Goal: Information Seeking & Learning: Learn about a topic

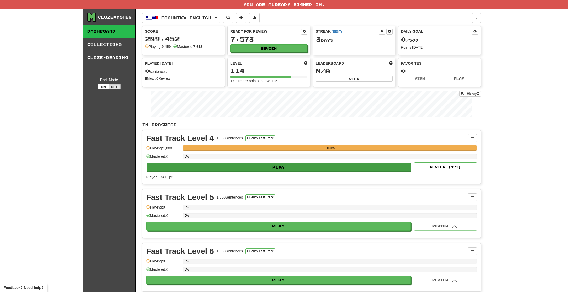
click at [274, 166] on button "Play" at bounding box center [279, 167] width 265 height 9
select select "**"
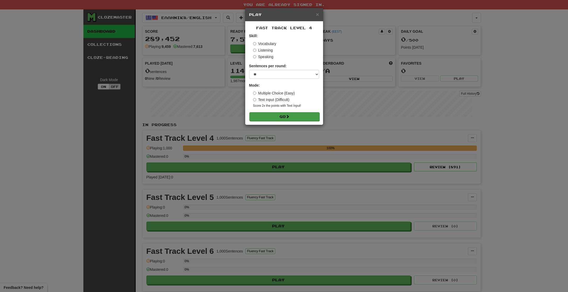
click at [284, 113] on button "Go" at bounding box center [284, 116] width 70 height 9
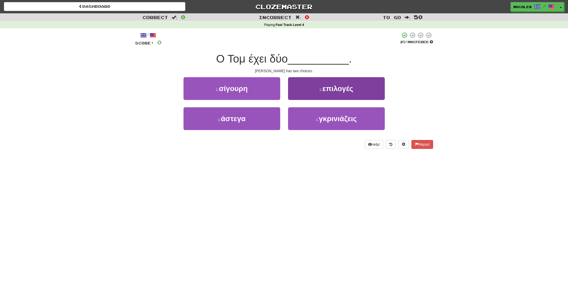
click at [323, 92] on button "2 . επιλογές" at bounding box center [336, 88] width 97 height 23
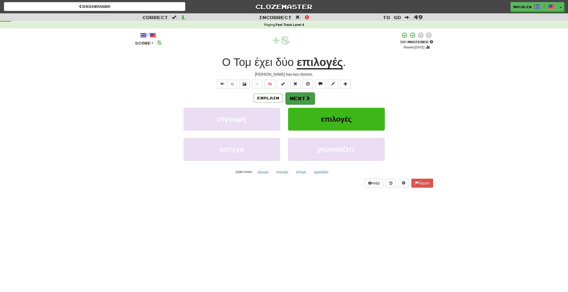
click at [308, 98] on span at bounding box center [308, 98] width 5 height 5
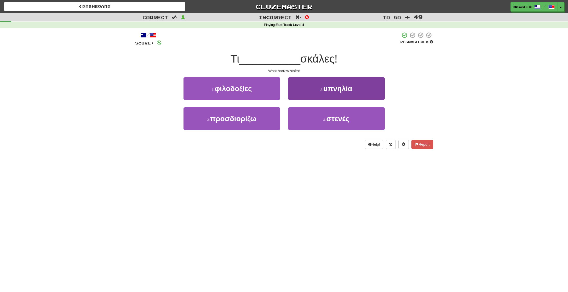
click at [328, 89] on span "υπνηλία" at bounding box center [337, 88] width 29 height 8
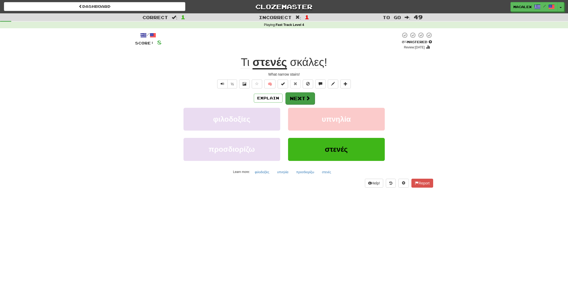
click at [303, 97] on button "Next" at bounding box center [300, 98] width 29 height 12
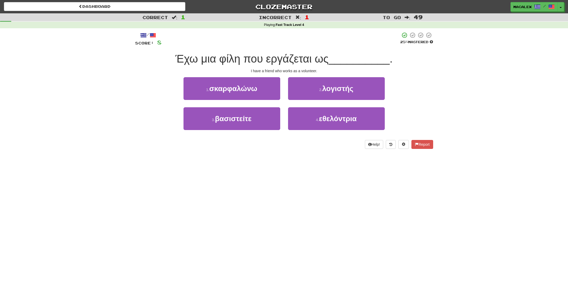
scroll to position [2, 0]
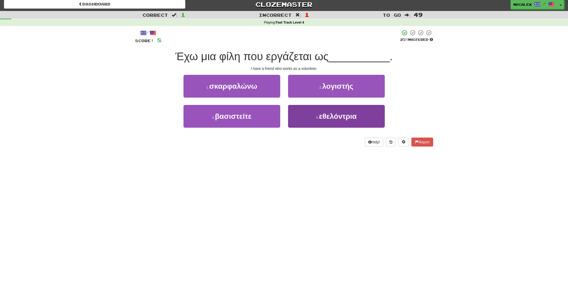
click at [329, 118] on span "εθελόντρια" at bounding box center [338, 116] width 38 height 8
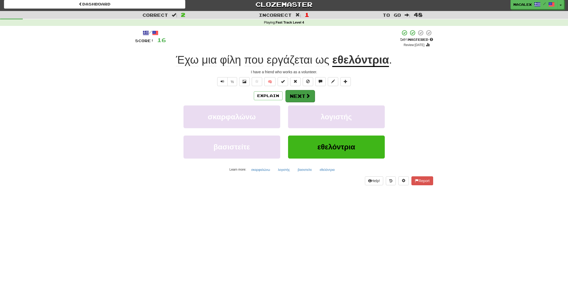
click at [298, 94] on button "Next" at bounding box center [300, 96] width 29 height 12
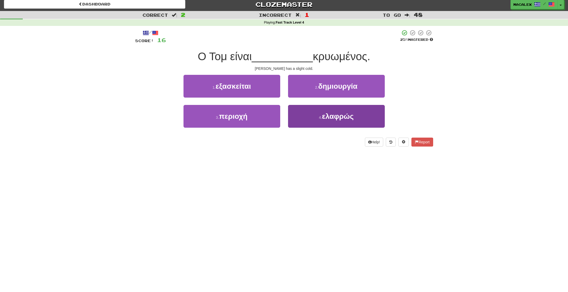
scroll to position [0, 0]
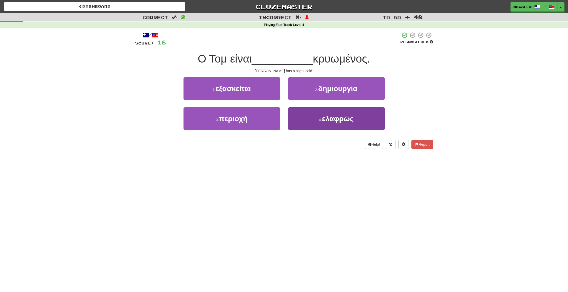
click at [329, 117] on span "ελαφρώς" at bounding box center [338, 119] width 32 height 8
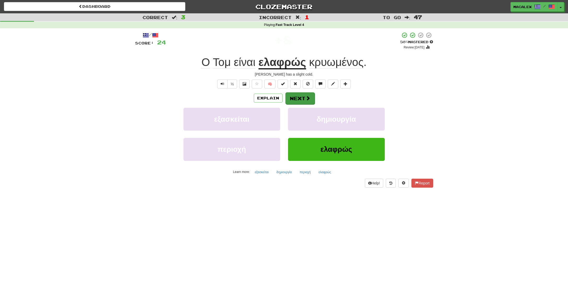
click at [302, 97] on button "Next" at bounding box center [300, 98] width 29 height 12
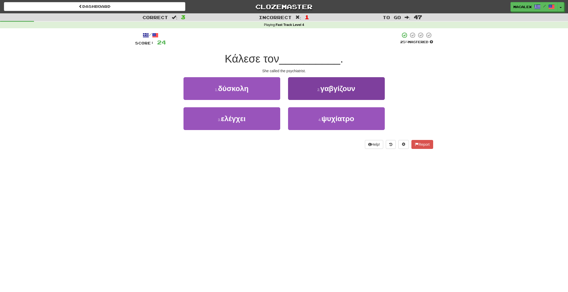
click at [332, 118] on span "ψυχίατρο" at bounding box center [338, 119] width 33 height 8
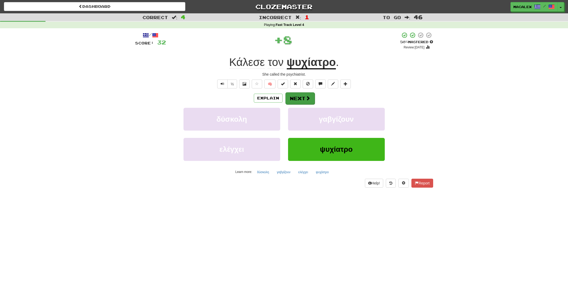
click at [301, 99] on button "Next" at bounding box center [300, 98] width 29 height 12
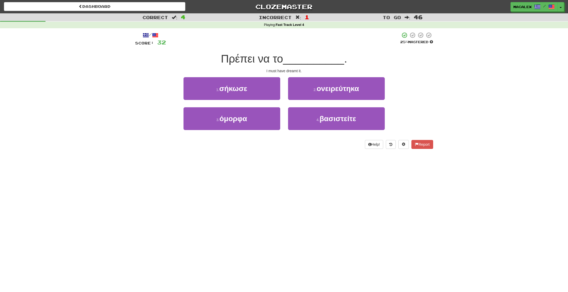
click at [337, 90] on span "ονειρεύτηκα" at bounding box center [338, 88] width 42 height 8
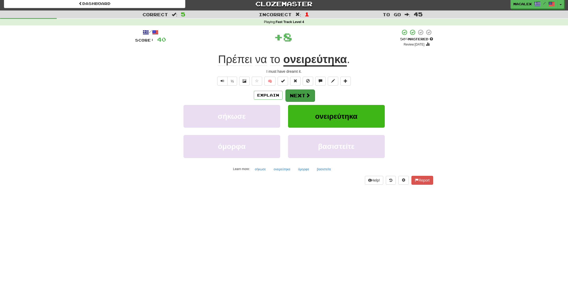
scroll to position [2, 0]
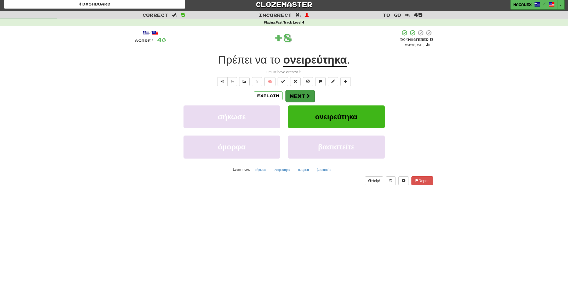
click at [295, 99] on button "Next" at bounding box center [300, 96] width 29 height 12
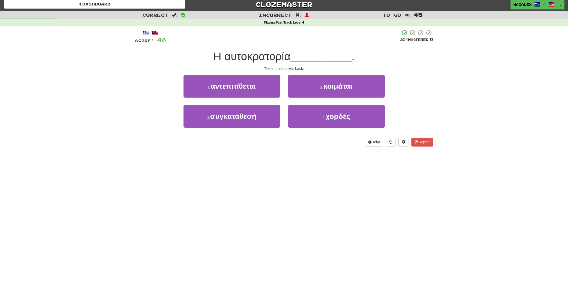
scroll to position [2, 0]
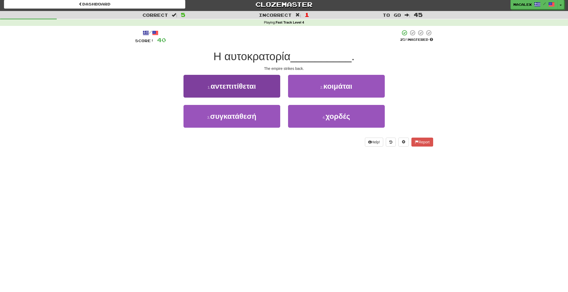
click at [231, 88] on span "αντεπιτίθεται" at bounding box center [233, 86] width 45 height 8
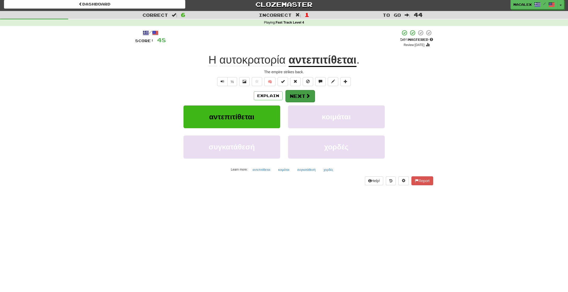
click at [298, 98] on button "Next" at bounding box center [300, 96] width 29 height 12
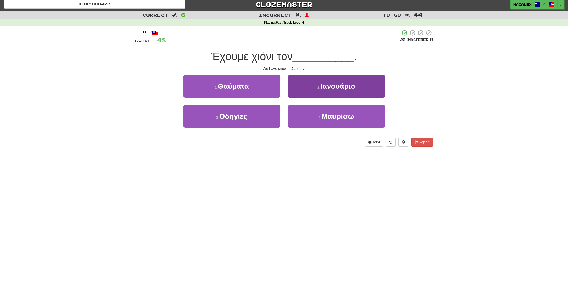
click at [321, 88] on span "Ιανουάριο" at bounding box center [338, 86] width 35 height 8
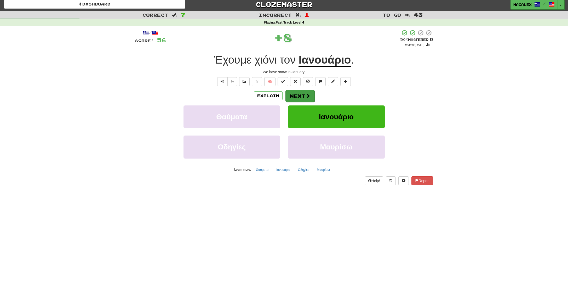
click at [309, 98] on span at bounding box center [308, 95] width 5 height 5
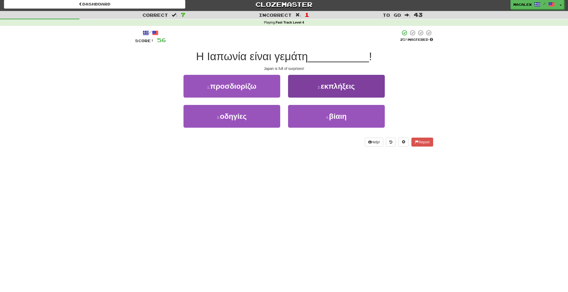
click at [328, 88] on span "εκπλήξεις" at bounding box center [338, 86] width 34 height 8
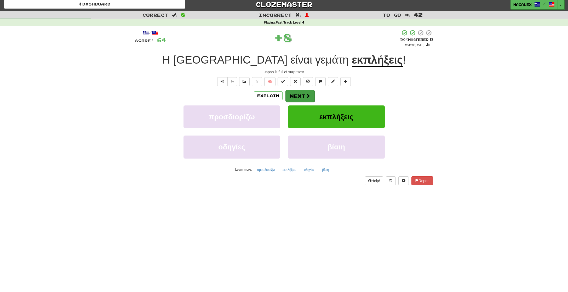
click at [295, 96] on button "Next" at bounding box center [300, 96] width 29 height 12
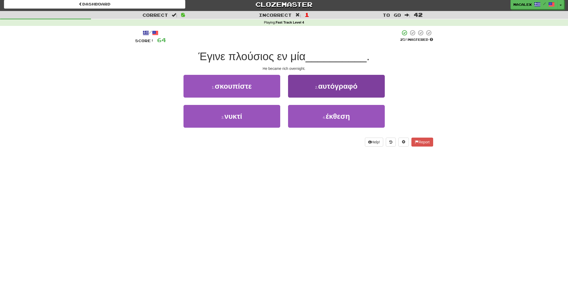
click at [335, 117] on span "έκθεση" at bounding box center [338, 116] width 24 height 8
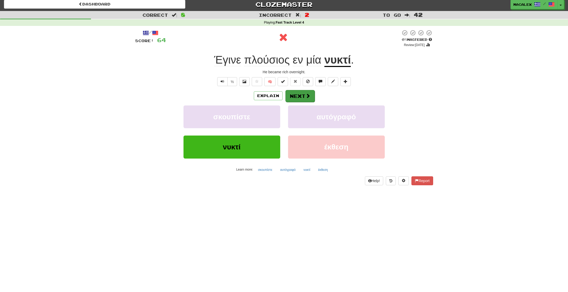
click at [304, 94] on button "Next" at bounding box center [300, 96] width 29 height 12
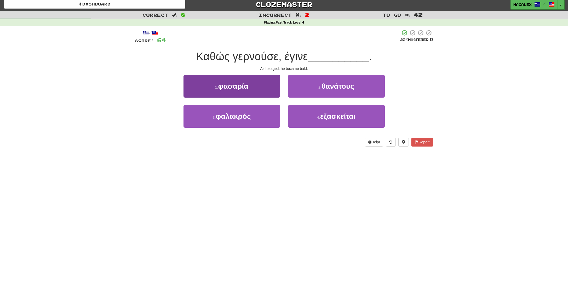
click at [231, 87] on span "φασαρία" at bounding box center [233, 86] width 30 height 8
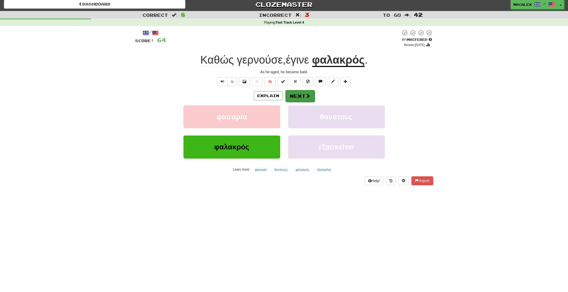
click at [297, 95] on button "Next" at bounding box center [300, 96] width 29 height 12
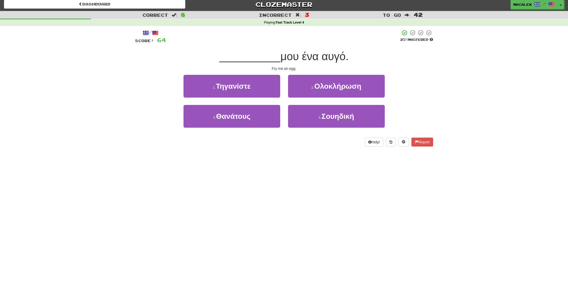
click at [230, 86] on span "Τηγανίστε" at bounding box center [233, 86] width 35 height 8
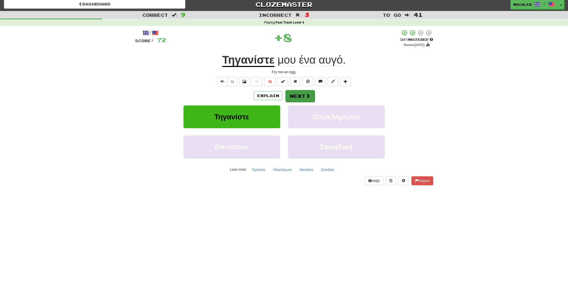
click at [297, 96] on button "Next" at bounding box center [300, 96] width 29 height 12
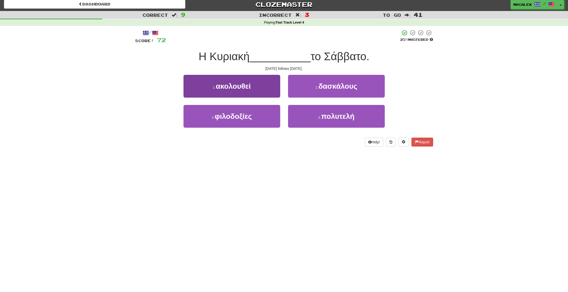
click at [241, 90] on button "1 . ακολουθεί" at bounding box center [232, 86] width 97 height 23
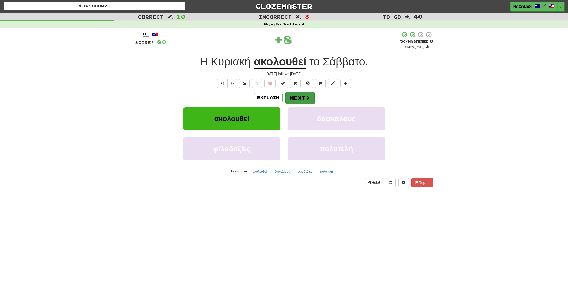
click at [292, 94] on button "Next" at bounding box center [300, 98] width 29 height 12
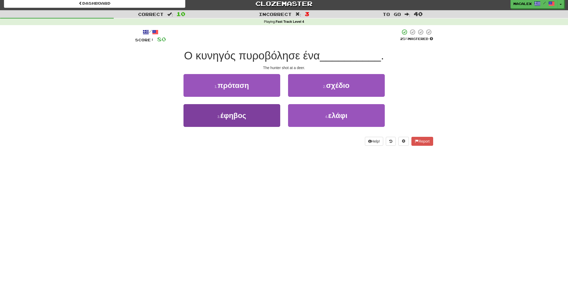
scroll to position [3, 0]
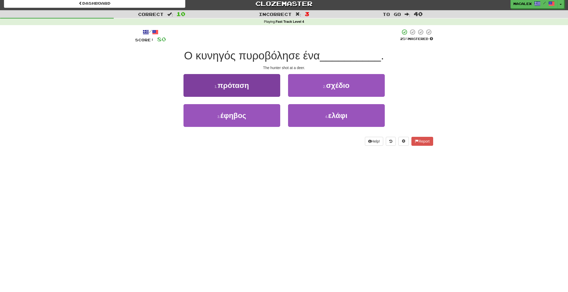
click at [240, 116] on span "έφηβος" at bounding box center [233, 115] width 26 height 8
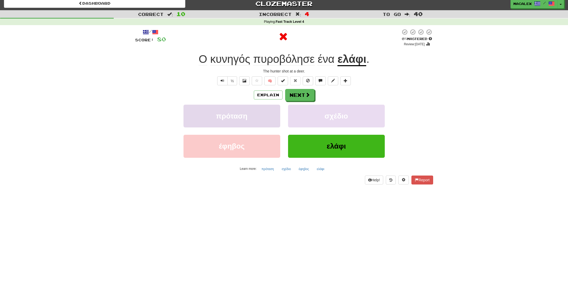
scroll to position [3, 0]
click at [293, 99] on button "Next" at bounding box center [300, 95] width 29 height 12
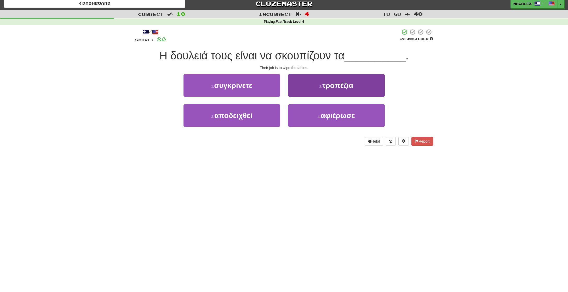
scroll to position [2, 0]
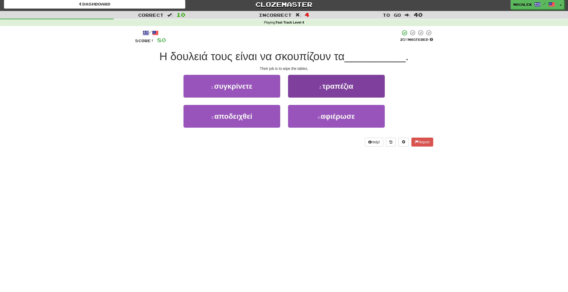
click at [316, 90] on button "2 . τραπέζια" at bounding box center [336, 86] width 97 height 23
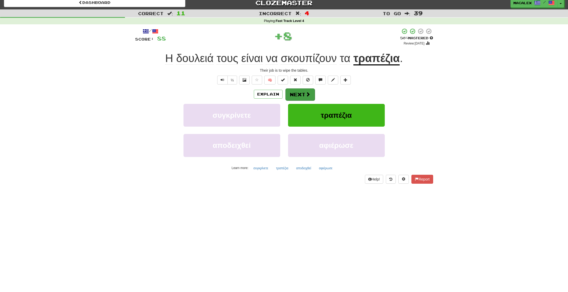
scroll to position [2, 0]
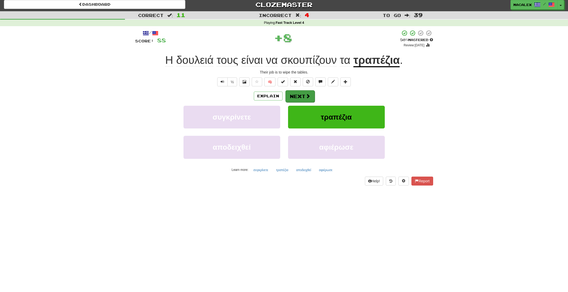
click at [312, 96] on button "Next" at bounding box center [300, 96] width 29 height 12
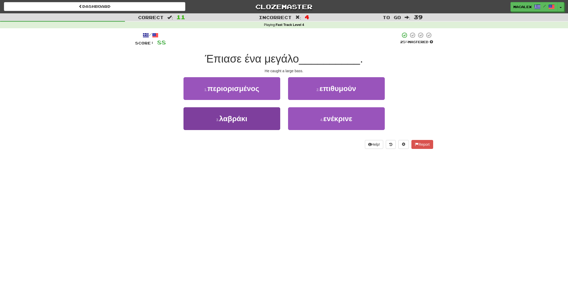
scroll to position [0, 0]
click at [232, 120] on span "λαβράκι" at bounding box center [233, 119] width 28 height 8
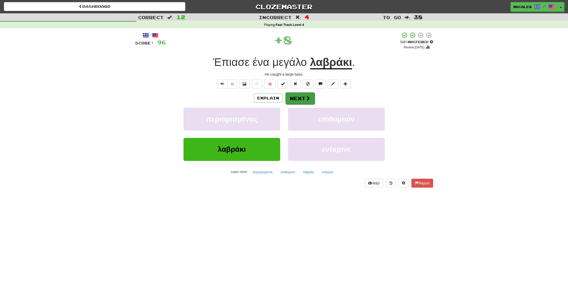
click at [299, 99] on button "Next" at bounding box center [300, 98] width 29 height 12
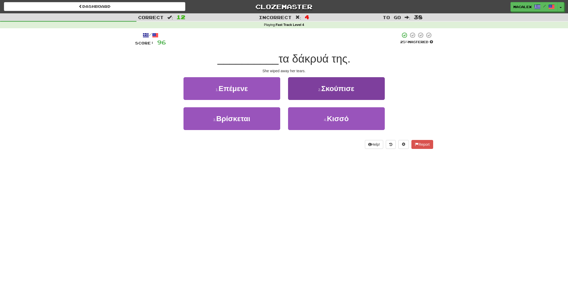
click at [332, 90] on span "Σκούπισε" at bounding box center [337, 88] width 33 height 8
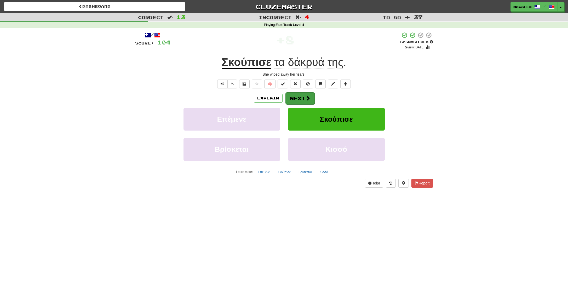
click at [302, 99] on button "Next" at bounding box center [300, 98] width 29 height 12
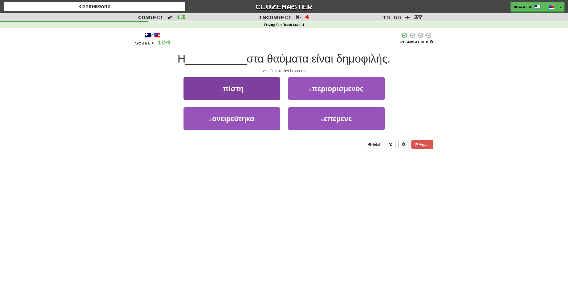
scroll to position [0, 0]
click at [264, 95] on button "1 . πίστη" at bounding box center [232, 88] width 97 height 23
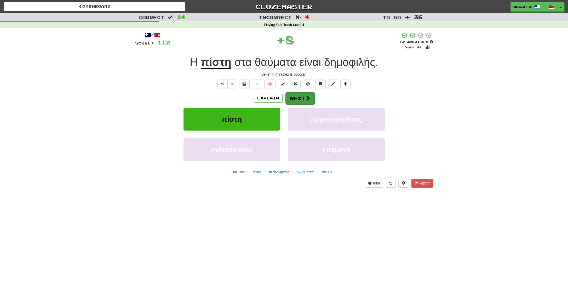
scroll to position [0, 0]
click at [297, 98] on button "Next" at bounding box center [300, 98] width 29 height 12
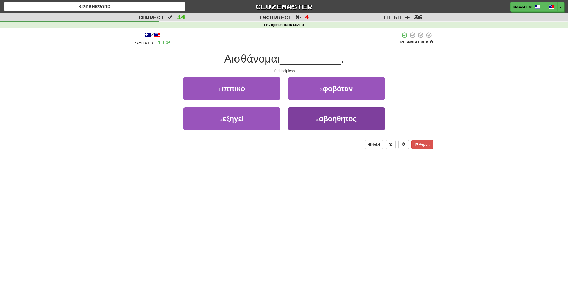
click at [321, 119] on span "αβοήθητος" at bounding box center [338, 119] width 38 height 8
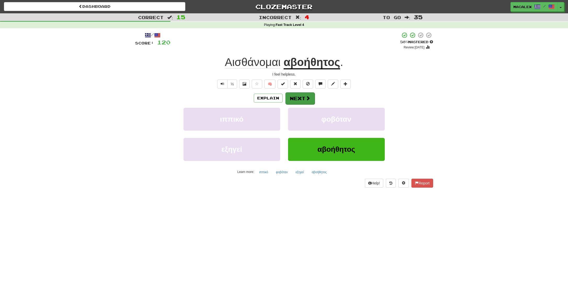
click at [298, 98] on button "Next" at bounding box center [300, 98] width 29 height 12
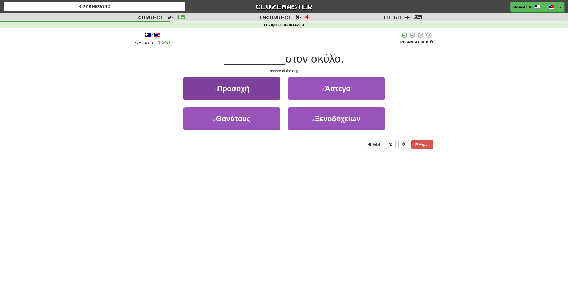
scroll to position [0, 0]
click at [236, 91] on span "Προσοχή" at bounding box center [233, 88] width 32 height 8
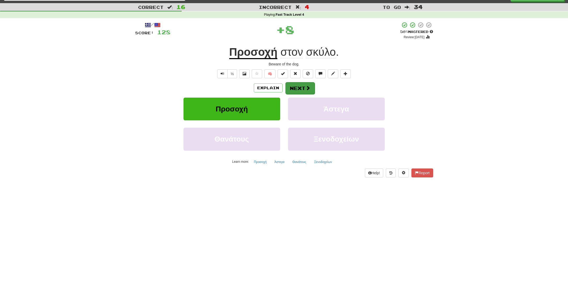
scroll to position [10, 0]
click at [297, 95] on div "Explain Next Προσοχή Άστεγα Θανάτους Ξενοδοχείων Learn more: Προσοχή Άστεγα Θαν…" at bounding box center [284, 124] width 298 height 84
click at [299, 90] on button "Next" at bounding box center [300, 88] width 29 height 12
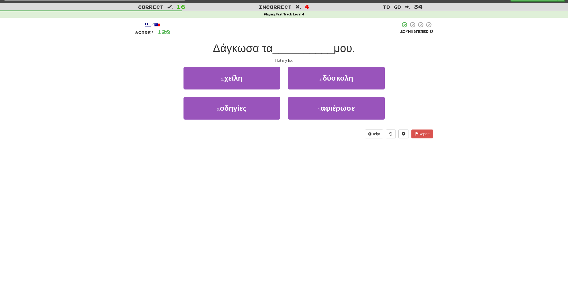
scroll to position [9, 0]
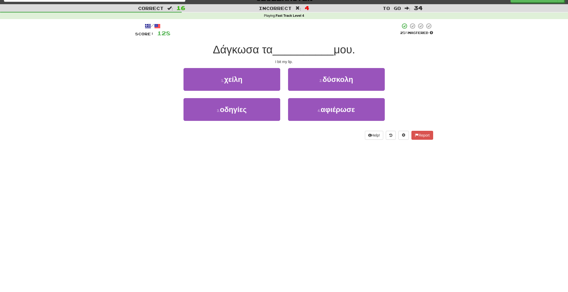
click at [204, 79] on button "1 . χείλη" at bounding box center [232, 79] width 97 height 23
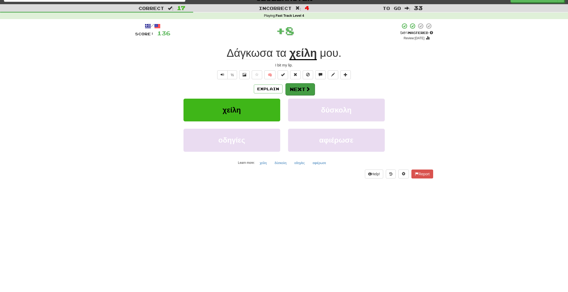
click at [296, 89] on button "Next" at bounding box center [300, 89] width 29 height 12
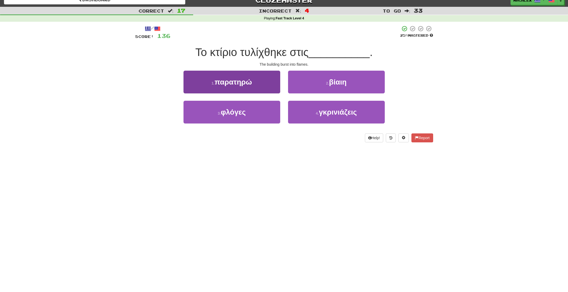
scroll to position [6, 0]
click at [231, 113] on span "φλόγες" at bounding box center [233, 112] width 25 height 8
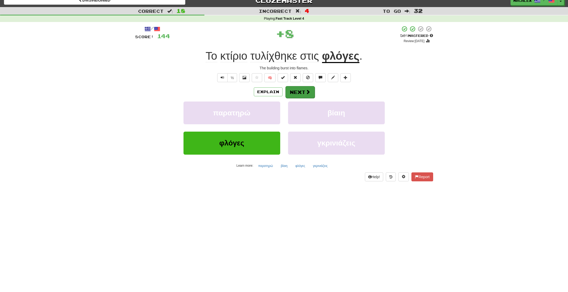
click at [302, 92] on button "Next" at bounding box center [300, 92] width 29 height 12
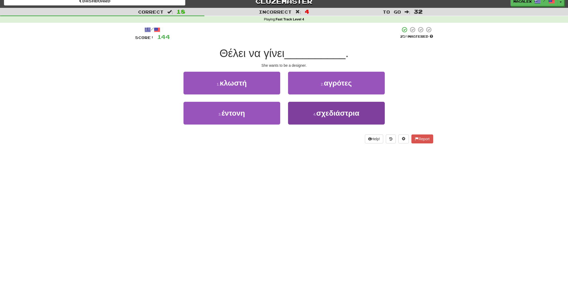
click at [326, 115] on span "σχεδιάστρια" at bounding box center [337, 113] width 43 height 8
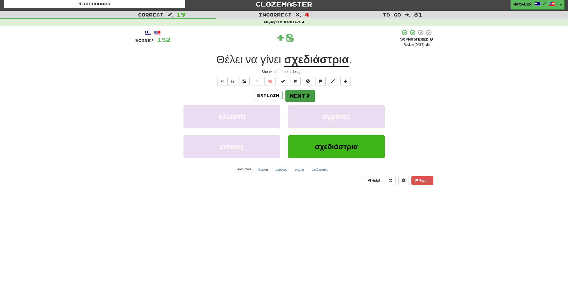
scroll to position [2, 0]
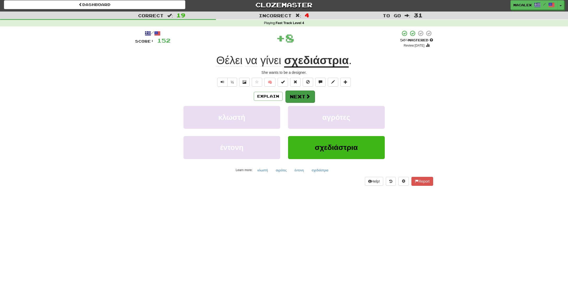
click at [300, 92] on button "Next" at bounding box center [300, 96] width 29 height 12
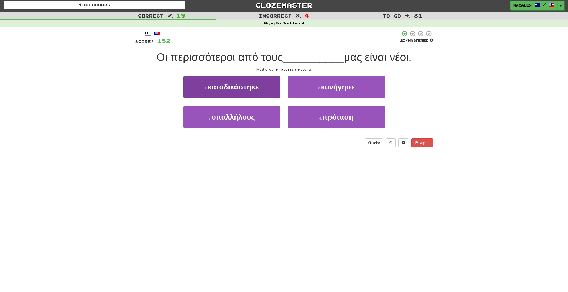
click at [236, 120] on button "3 . υπαλλήλους" at bounding box center [232, 117] width 97 height 23
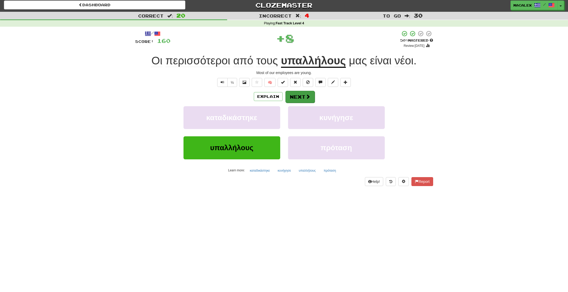
click at [294, 98] on button "Next" at bounding box center [300, 97] width 29 height 12
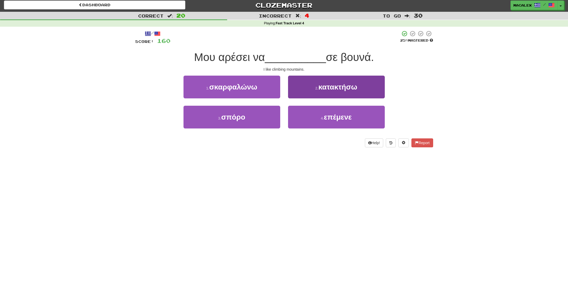
click at [329, 88] on span "κατακτήσω" at bounding box center [338, 87] width 39 height 8
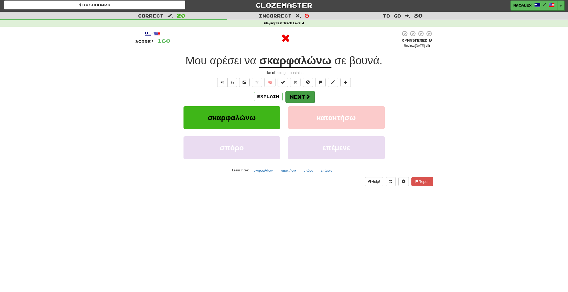
click at [303, 95] on button "Next" at bounding box center [300, 97] width 29 height 12
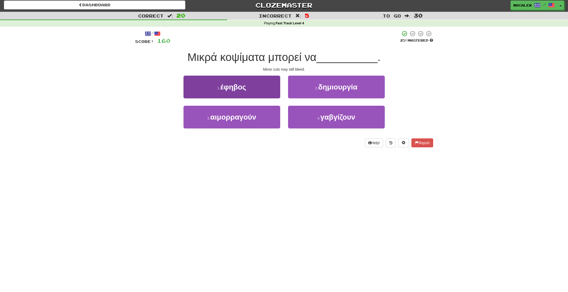
click at [232, 120] on span "αιμορραγούν" at bounding box center [234, 117] width 46 height 8
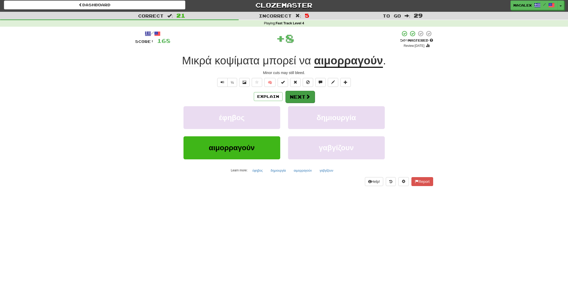
scroll to position [0, 0]
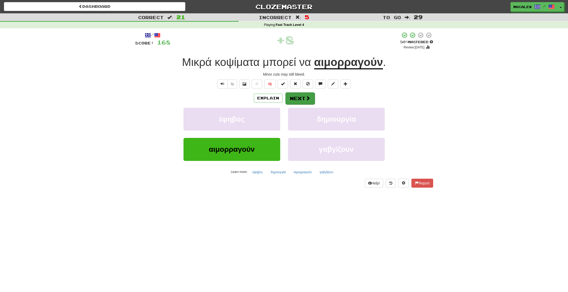
click at [298, 96] on button "Next" at bounding box center [300, 98] width 29 height 12
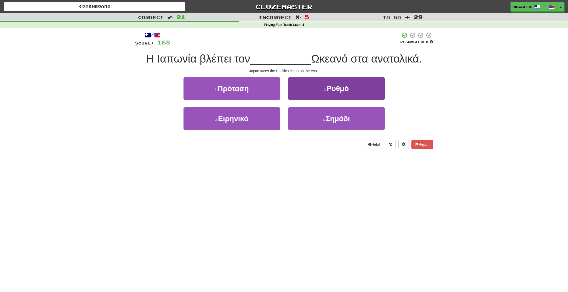
click at [339, 91] on span "Ρυθμό" at bounding box center [338, 88] width 22 height 8
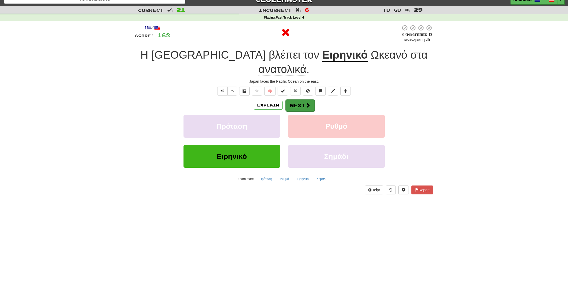
scroll to position [7, 0]
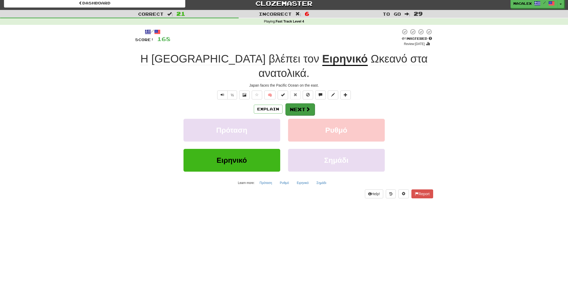
click at [297, 103] on button "Next" at bounding box center [300, 109] width 29 height 12
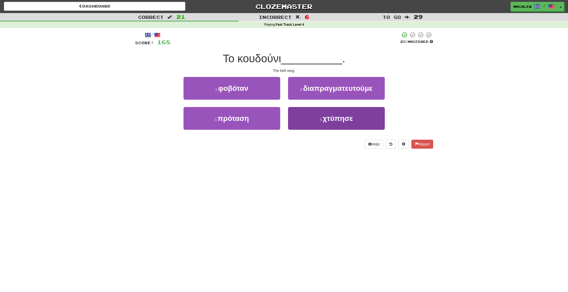
scroll to position [0, 0]
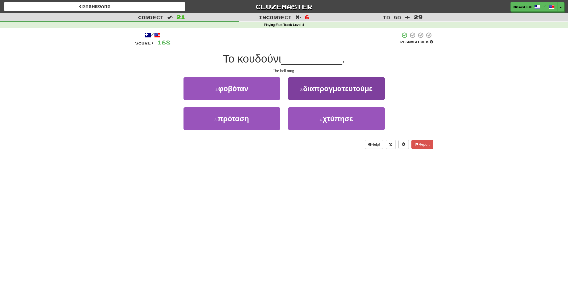
click at [332, 115] on span "χτύπησε" at bounding box center [338, 119] width 30 height 8
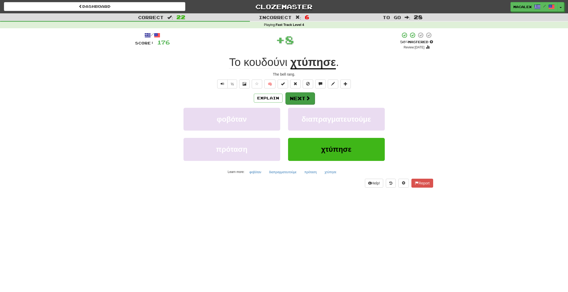
click at [306, 98] on span at bounding box center [308, 98] width 5 height 5
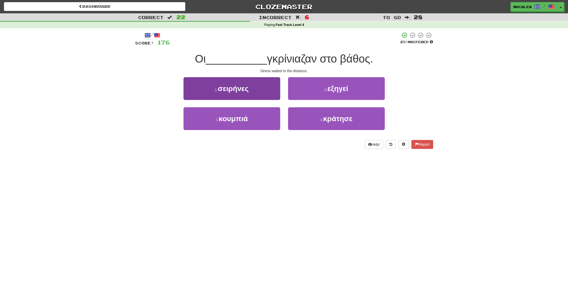
click at [233, 90] on span "σειρήνες" at bounding box center [233, 88] width 31 height 8
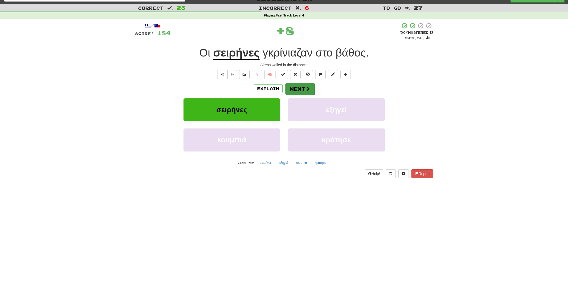
click at [301, 91] on button "Next" at bounding box center [300, 89] width 29 height 12
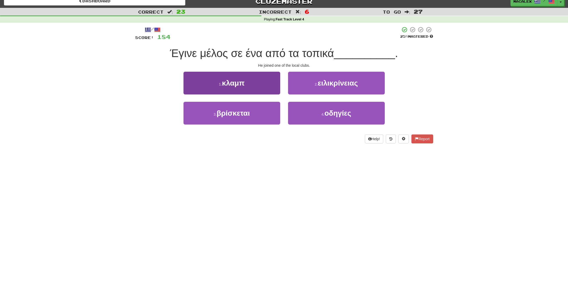
scroll to position [5, 0]
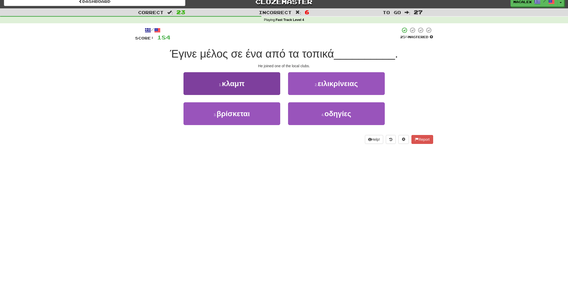
click at [230, 82] on span "κλαμπ" at bounding box center [233, 83] width 23 height 8
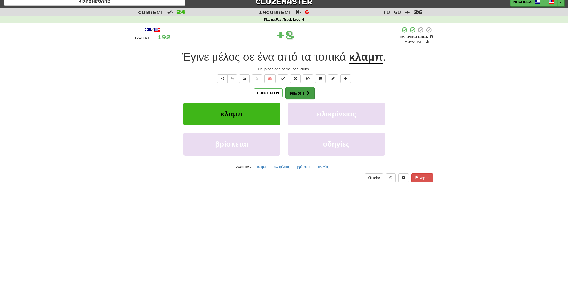
scroll to position [3, 0]
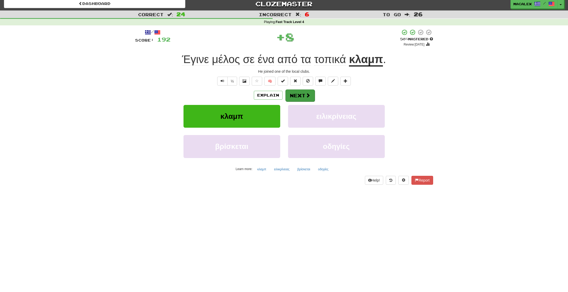
click at [314, 94] on button "Next" at bounding box center [300, 95] width 29 height 12
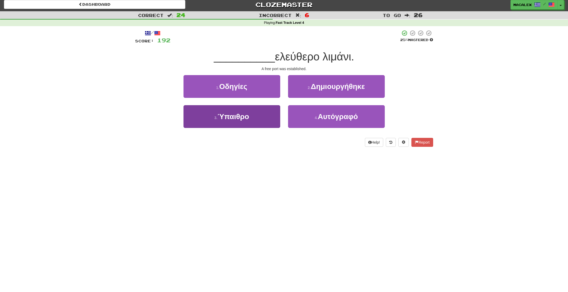
scroll to position [3, 0]
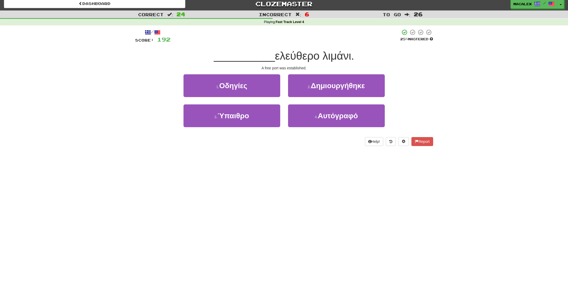
click at [319, 87] on span "Δημιουργήθηκε" at bounding box center [338, 86] width 54 height 8
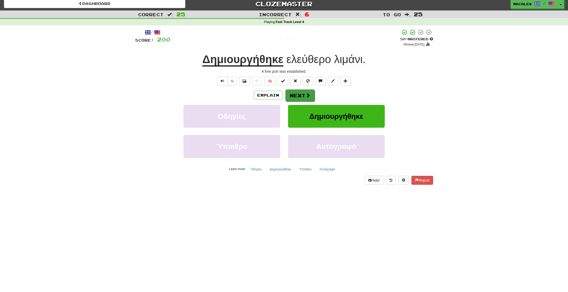
scroll to position [1, 0]
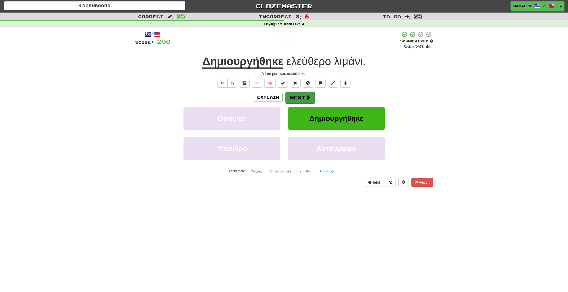
click at [302, 94] on button "Next" at bounding box center [300, 98] width 29 height 12
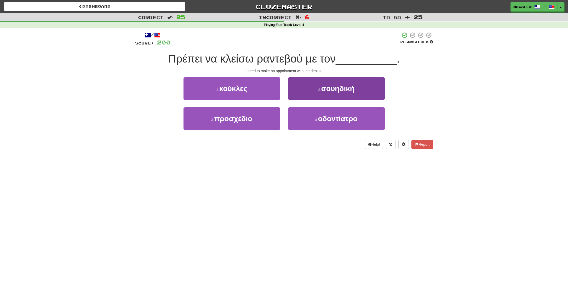
scroll to position [0, 0]
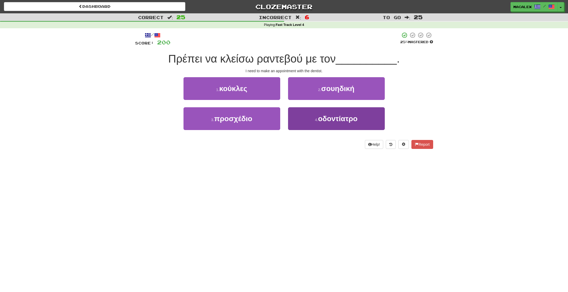
click at [321, 117] on span "οδοντίατρο" at bounding box center [337, 119] width 39 height 8
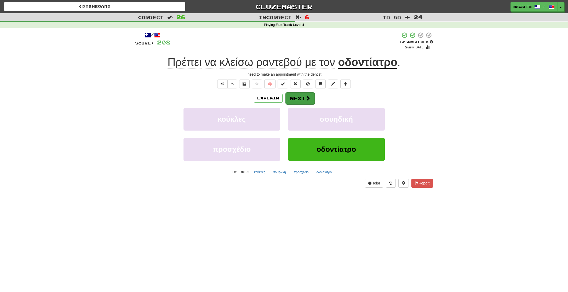
click at [306, 96] on span at bounding box center [308, 98] width 5 height 5
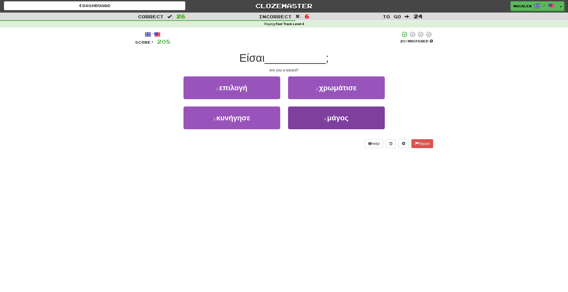
scroll to position [0, 0]
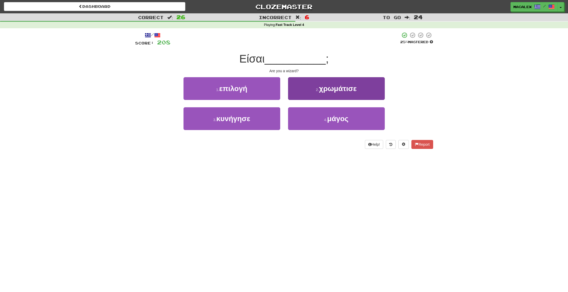
click at [323, 120] on button "4 . μάγος" at bounding box center [336, 118] width 97 height 23
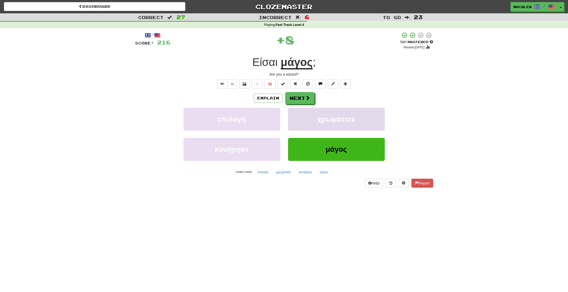
scroll to position [0, 0]
click at [297, 97] on button "Next" at bounding box center [300, 98] width 29 height 12
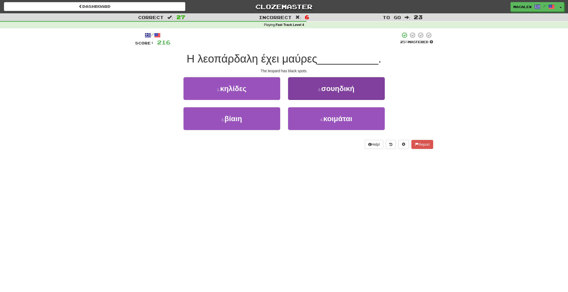
click at [328, 90] on span "σουηδική" at bounding box center [337, 88] width 33 height 8
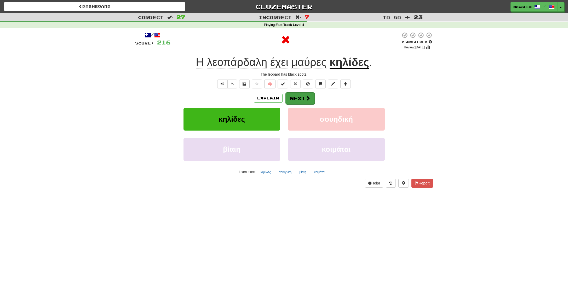
click at [307, 96] on span at bounding box center [308, 98] width 5 height 5
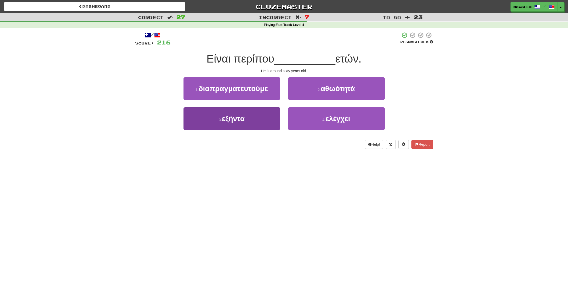
scroll to position [0, 0]
click at [238, 124] on button "3 . εξήντα" at bounding box center [232, 118] width 97 height 23
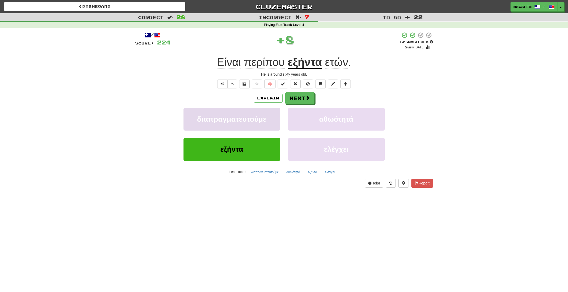
scroll to position [0, 0]
click at [292, 100] on button "Next" at bounding box center [300, 98] width 29 height 12
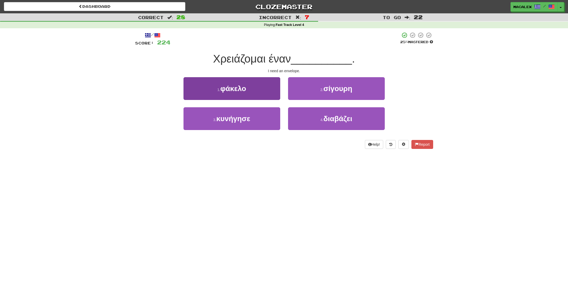
click at [232, 95] on button "1 . φάκελο" at bounding box center [232, 88] width 97 height 23
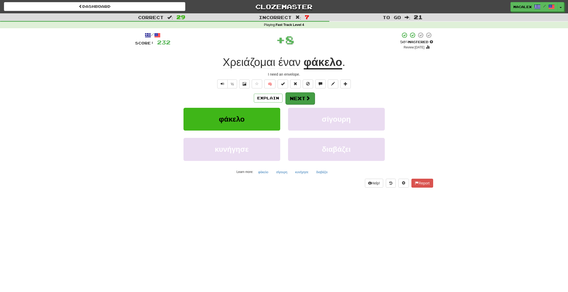
click at [303, 97] on button "Next" at bounding box center [300, 98] width 29 height 12
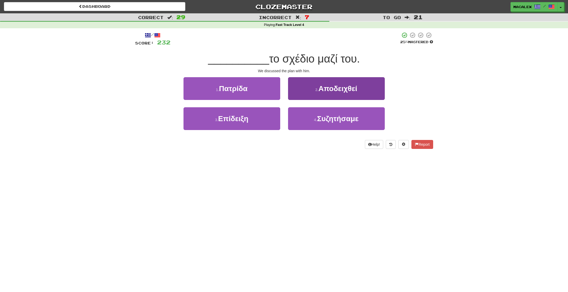
click at [331, 118] on span "Συζητήσαμε" at bounding box center [338, 119] width 42 height 8
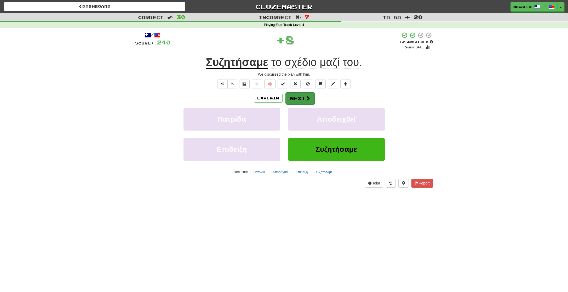
click at [301, 95] on button "Next" at bounding box center [300, 98] width 29 height 12
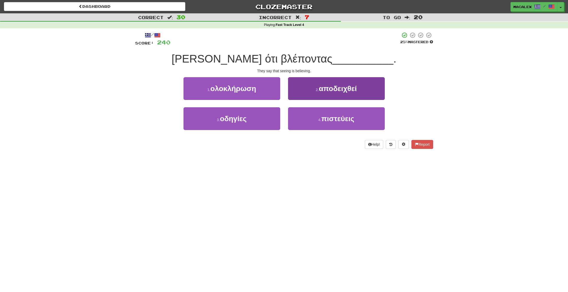
click at [303, 123] on button "4 . πιστεύεις" at bounding box center [336, 118] width 97 height 23
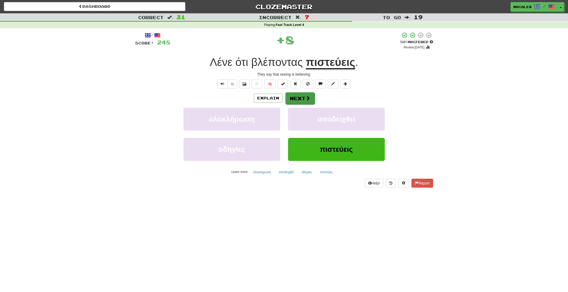
click at [301, 103] on button "Next" at bounding box center [300, 98] width 29 height 12
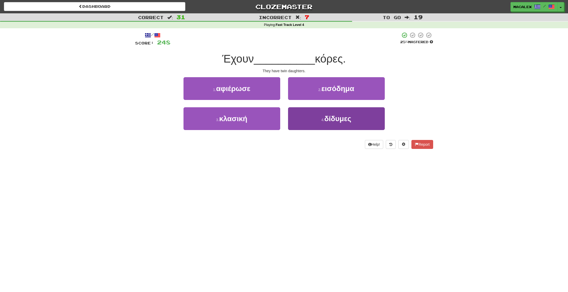
click at [345, 117] on span "δίδυμες" at bounding box center [338, 119] width 27 height 8
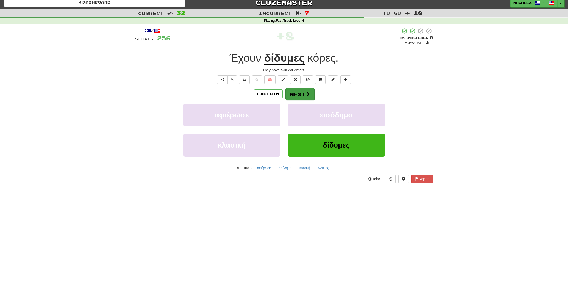
scroll to position [2, 0]
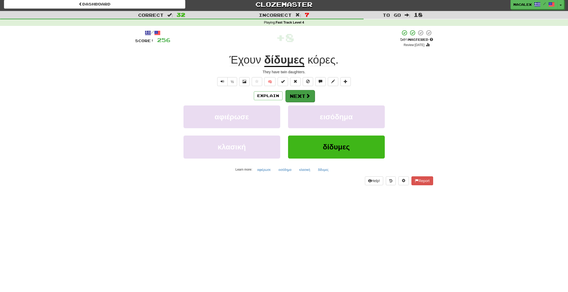
click at [301, 96] on button "Next" at bounding box center [300, 96] width 29 height 12
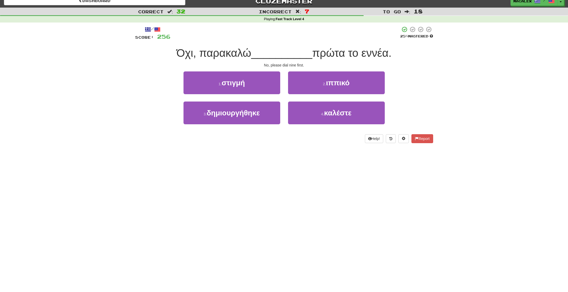
scroll to position [5, 0]
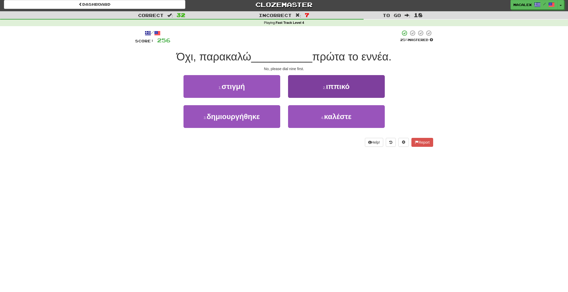
click at [337, 115] on span "καλέστε" at bounding box center [337, 116] width 27 height 8
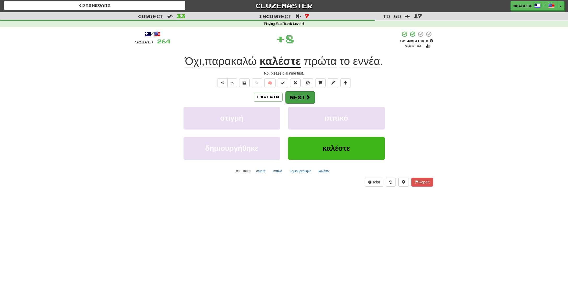
scroll to position [1, 0]
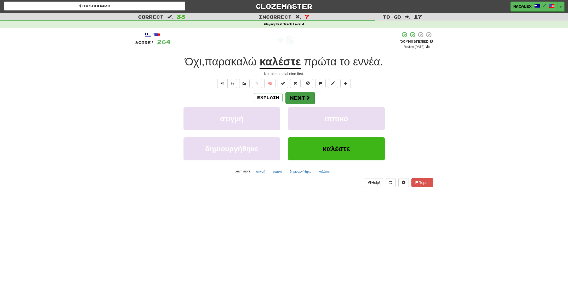
click at [298, 98] on button "Next" at bounding box center [300, 98] width 29 height 12
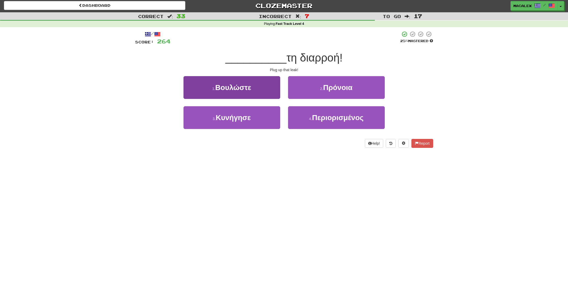
click at [245, 91] on button "1 . Βουλώστε" at bounding box center [232, 87] width 97 height 23
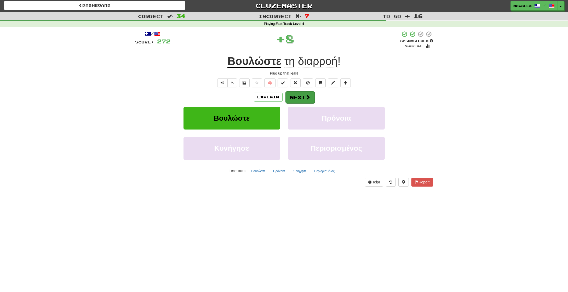
click at [294, 98] on button "Next" at bounding box center [300, 97] width 29 height 12
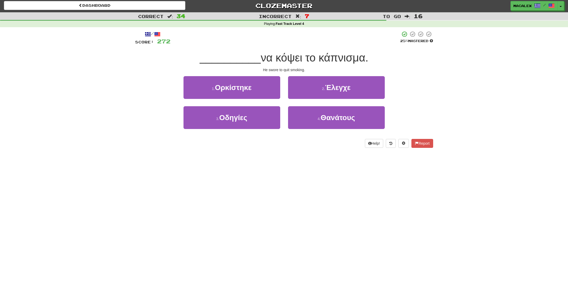
scroll to position [2, 0]
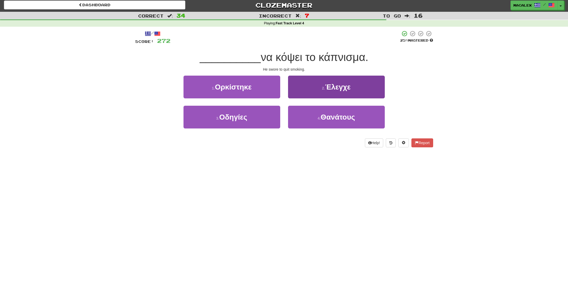
click at [329, 89] on span "Έλεγχε" at bounding box center [338, 87] width 26 height 8
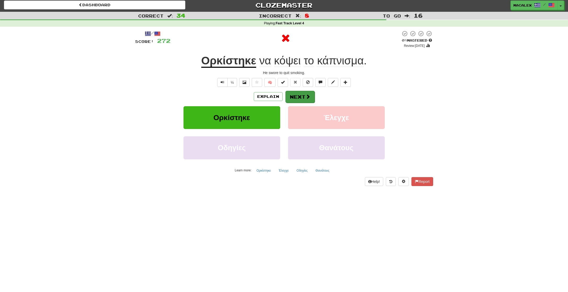
click at [306, 94] on span at bounding box center [308, 96] width 5 height 5
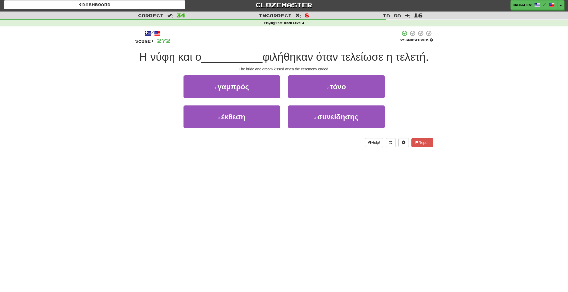
scroll to position [3, 0]
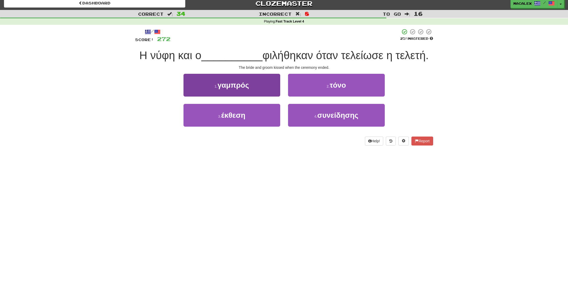
click at [226, 87] on span "γαμπρός" at bounding box center [233, 85] width 31 height 8
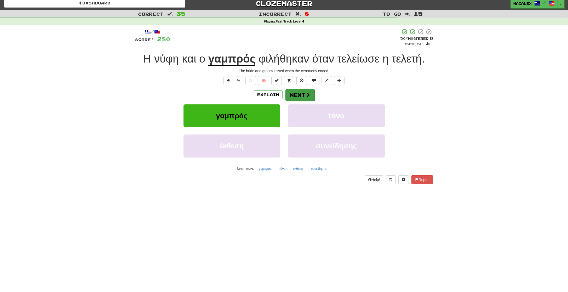
click at [297, 96] on button "Next" at bounding box center [300, 95] width 29 height 12
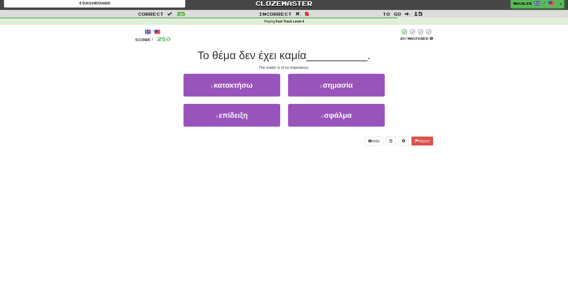
scroll to position [4, 0]
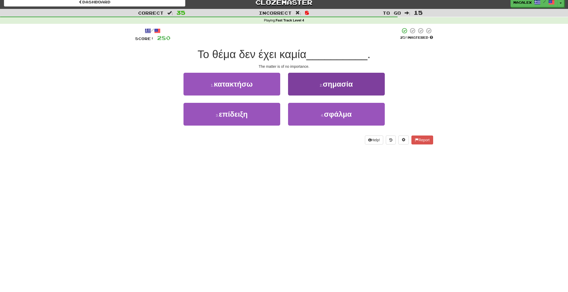
click at [316, 92] on button "2 . σημασία" at bounding box center [336, 84] width 97 height 23
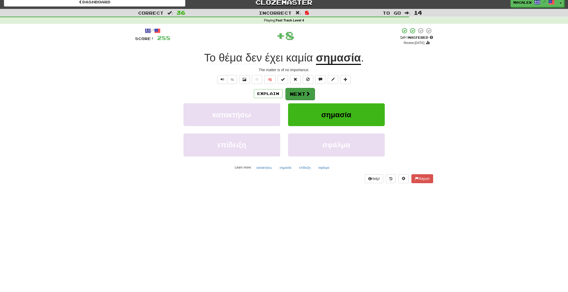
scroll to position [7, 0]
click at [299, 93] on button "Next" at bounding box center [300, 94] width 29 height 12
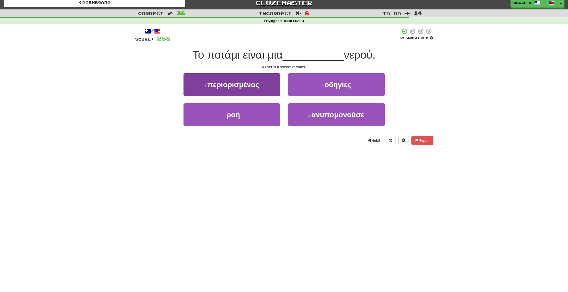
click at [230, 118] on span "ροή" at bounding box center [234, 115] width 14 height 8
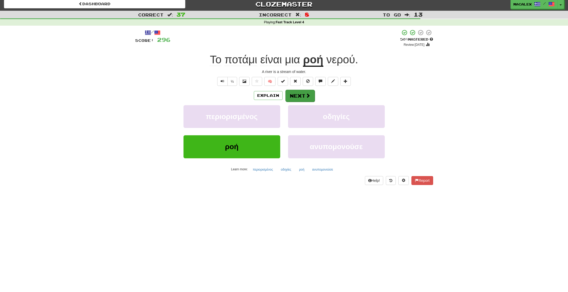
click at [294, 93] on button "Next" at bounding box center [300, 96] width 29 height 12
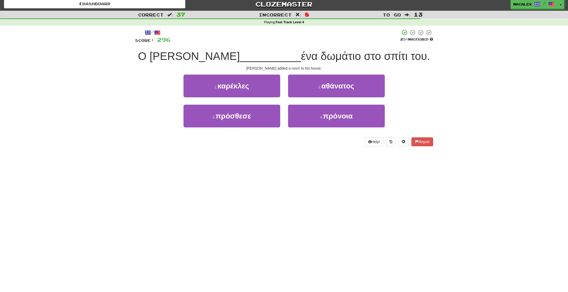
scroll to position [3, 0]
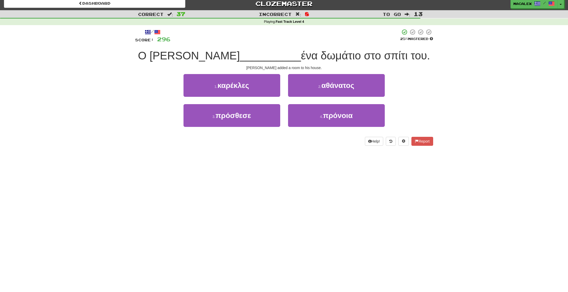
click at [333, 88] on span "αθάνατος" at bounding box center [337, 85] width 33 height 8
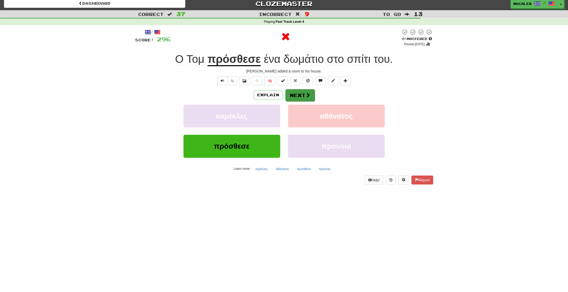
click at [298, 95] on button "Next" at bounding box center [300, 95] width 29 height 12
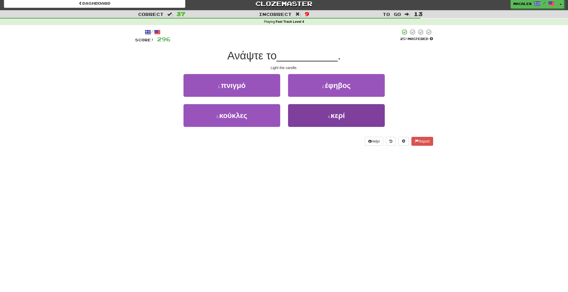
click at [323, 116] on button "4 . κερί" at bounding box center [336, 115] width 97 height 23
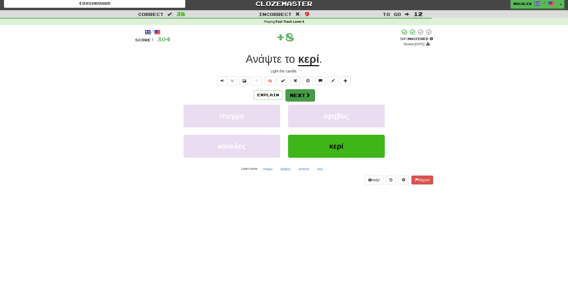
click at [293, 96] on button "Next" at bounding box center [300, 95] width 29 height 12
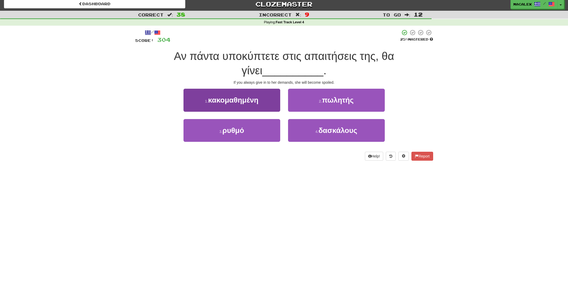
click at [221, 102] on span "κακομαθημένη" at bounding box center [233, 100] width 50 height 8
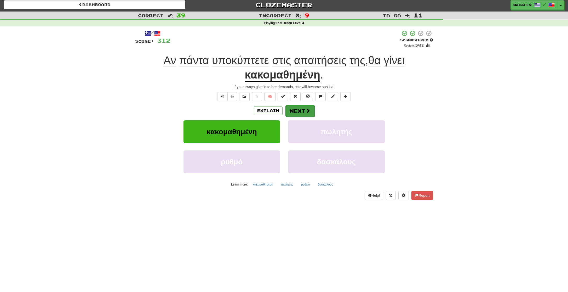
click at [300, 112] on button "Next" at bounding box center [300, 111] width 29 height 12
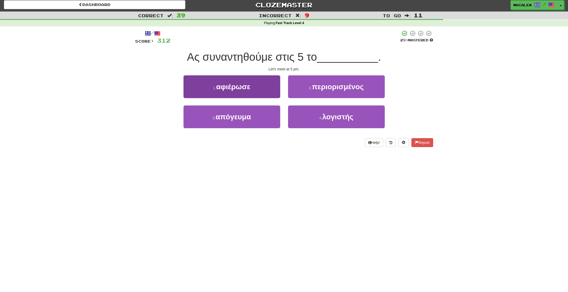
click at [242, 123] on button "3 . απόγευμα" at bounding box center [232, 116] width 97 height 23
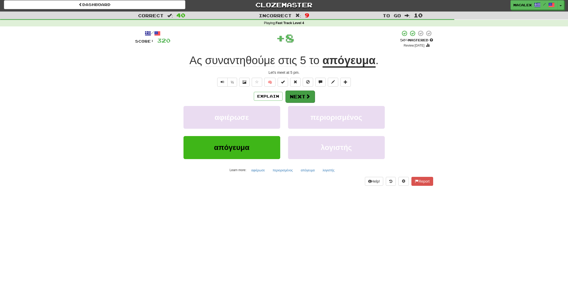
click at [300, 98] on button "Next" at bounding box center [300, 96] width 29 height 12
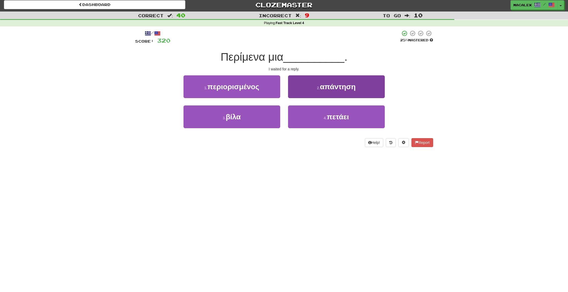
click at [325, 91] on button "2 . απάντηση" at bounding box center [336, 86] width 97 height 23
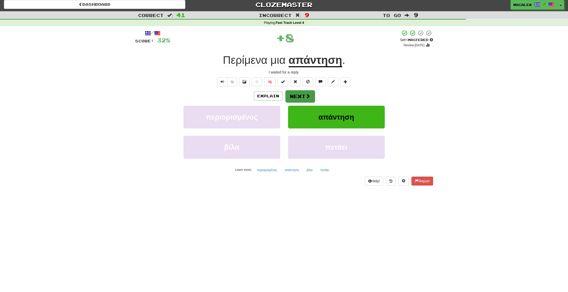
scroll to position [1, 0]
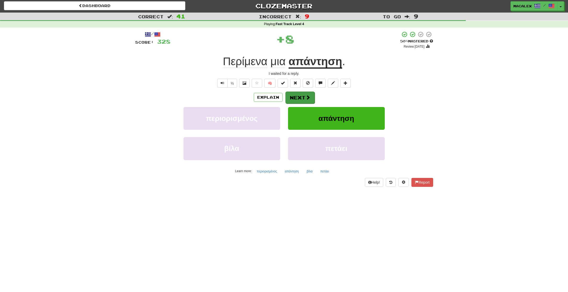
click at [293, 96] on button "Next" at bounding box center [300, 98] width 29 height 12
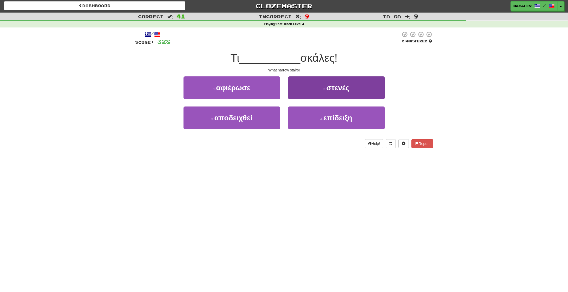
click at [321, 91] on button "2 . στενές" at bounding box center [336, 87] width 97 height 23
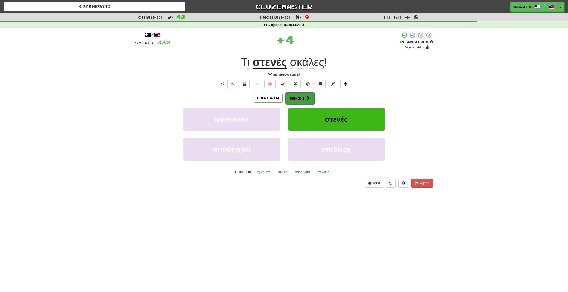
scroll to position [0, 0]
click at [301, 96] on button "Next" at bounding box center [300, 98] width 29 height 12
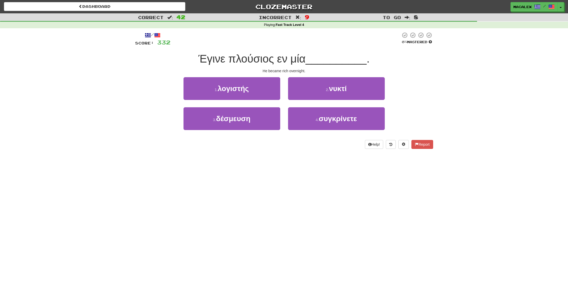
click at [301, 96] on button "2 . νυκτί" at bounding box center [336, 88] width 97 height 23
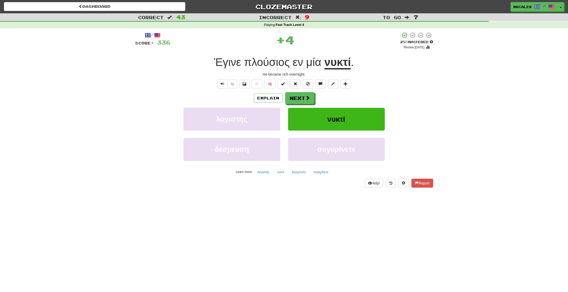
scroll to position [0, 0]
click at [301, 96] on button "Next" at bounding box center [299, 98] width 29 height 12
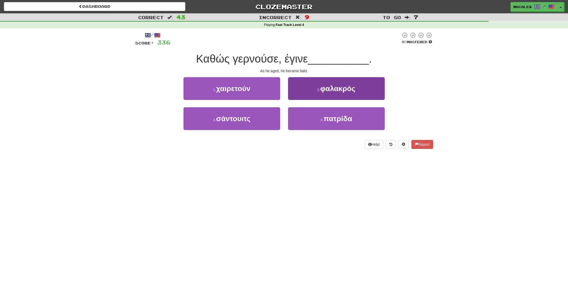
scroll to position [0, 0]
click at [301, 96] on button "2 . φαλακρός" at bounding box center [336, 88] width 97 height 23
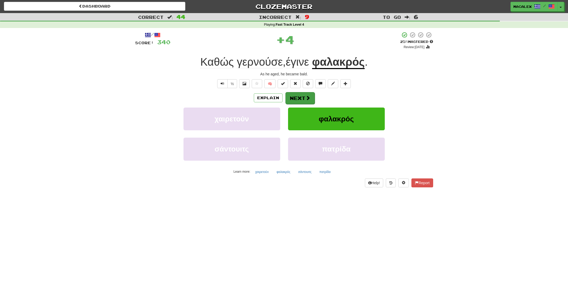
scroll to position [0, 0]
click at [299, 97] on button "Next" at bounding box center [300, 98] width 29 height 12
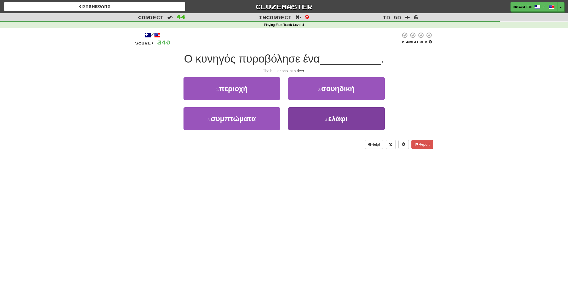
scroll to position [0, 0]
click at [314, 117] on button "4 . ελάφι" at bounding box center [336, 118] width 97 height 23
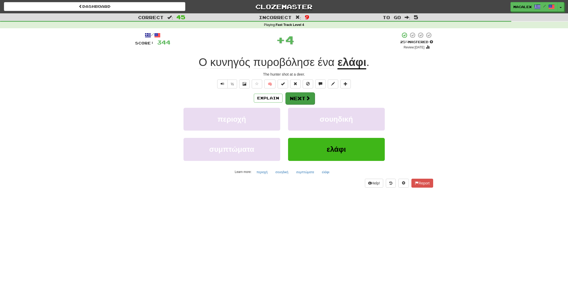
scroll to position [0, 0]
click at [311, 100] on button "Next" at bounding box center [300, 98] width 29 height 12
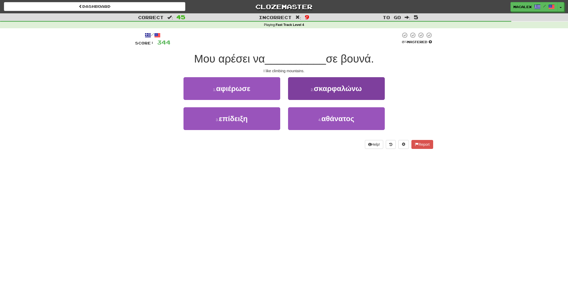
click at [320, 89] on span "σκαρφαλώνω" at bounding box center [338, 88] width 48 height 8
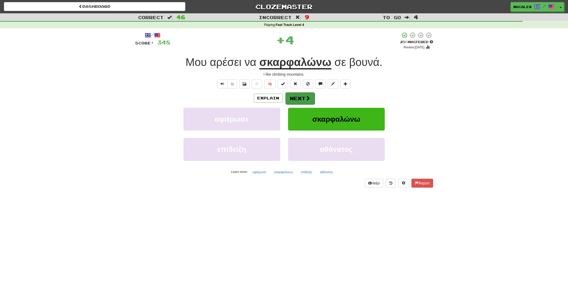
click at [306, 99] on span at bounding box center [308, 98] width 5 height 5
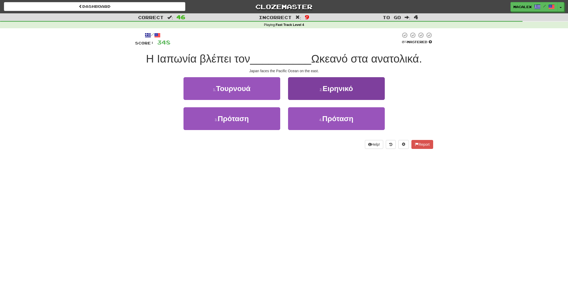
scroll to position [0, 0]
click at [320, 90] on small "2 ." at bounding box center [321, 90] width 3 height 4
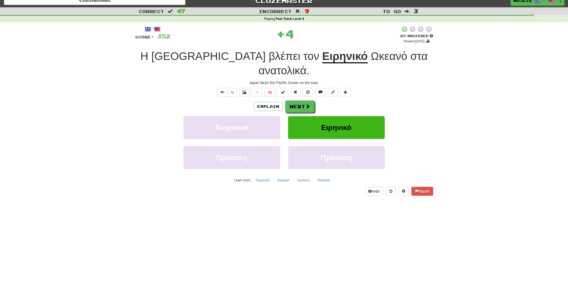
scroll to position [8, 0]
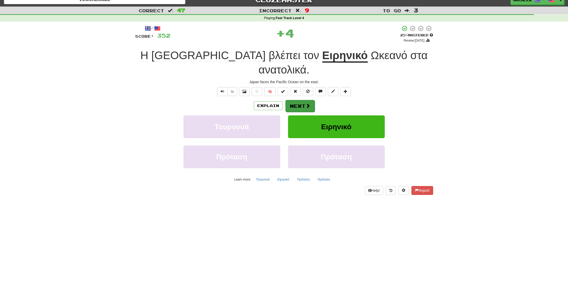
click at [297, 100] on button "Next" at bounding box center [300, 106] width 29 height 12
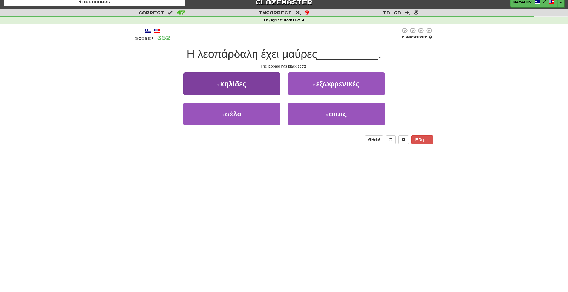
scroll to position [4, 0]
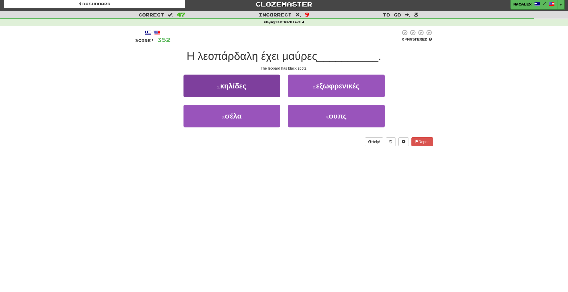
click at [224, 83] on span "κηλίδες" at bounding box center [233, 86] width 26 height 8
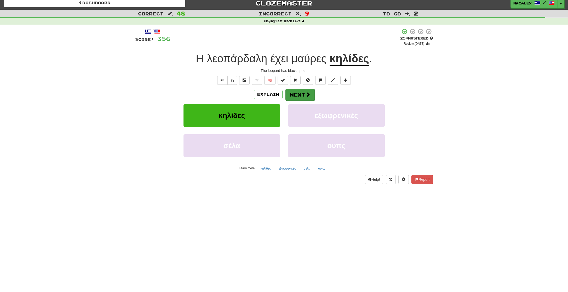
scroll to position [4, 0]
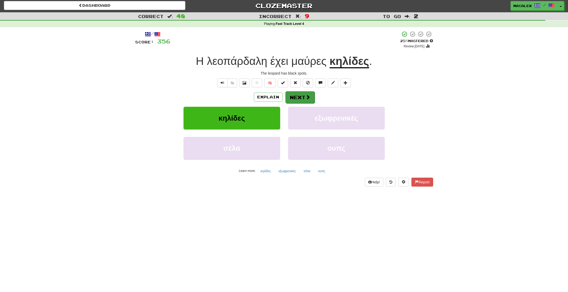
click at [294, 95] on button "Next" at bounding box center [300, 97] width 29 height 12
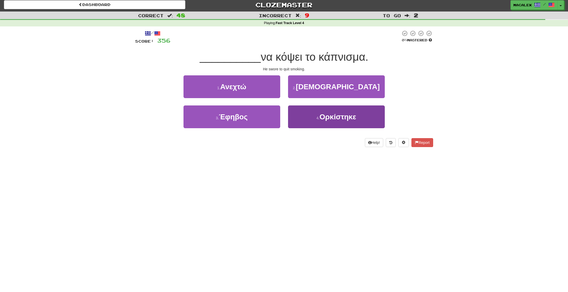
scroll to position [0, 0]
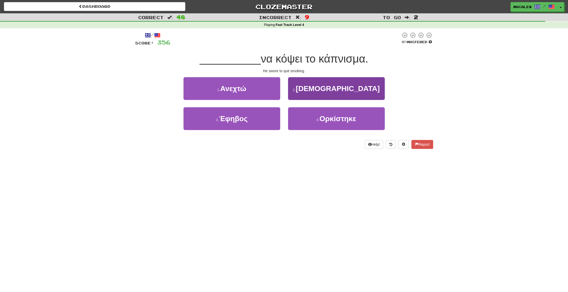
click at [332, 118] on span "Ορκίστηκε" at bounding box center [338, 119] width 37 height 8
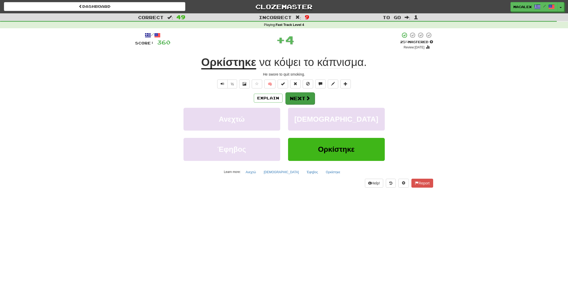
click at [307, 97] on span at bounding box center [308, 98] width 5 height 5
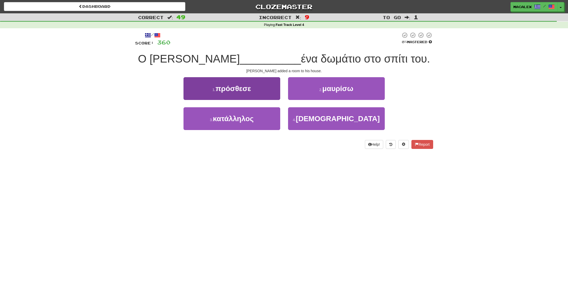
click at [222, 88] on span "πρόσθεσε" at bounding box center [233, 88] width 36 height 8
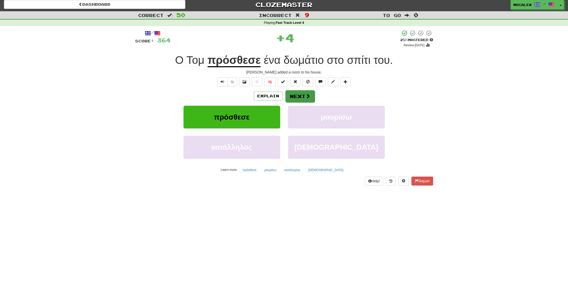
scroll to position [0, 0]
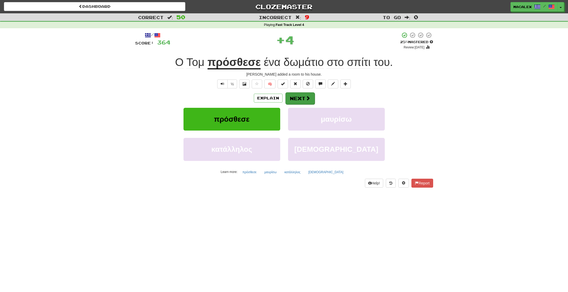
click at [300, 99] on button "Next" at bounding box center [300, 98] width 29 height 12
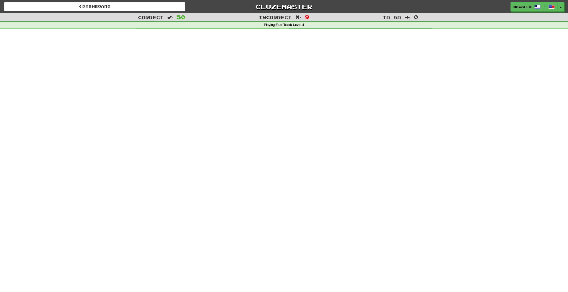
scroll to position [0, 0]
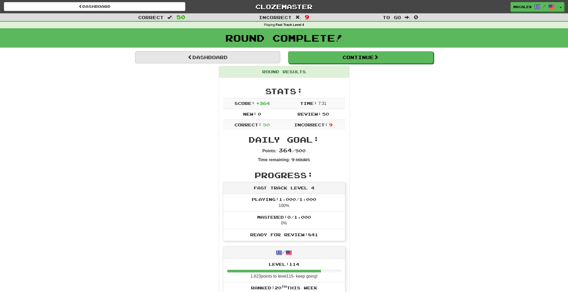
click at [212, 59] on link "Dashboard" at bounding box center [207, 57] width 145 height 12
